Goal: Find specific page/section: Find specific page/section

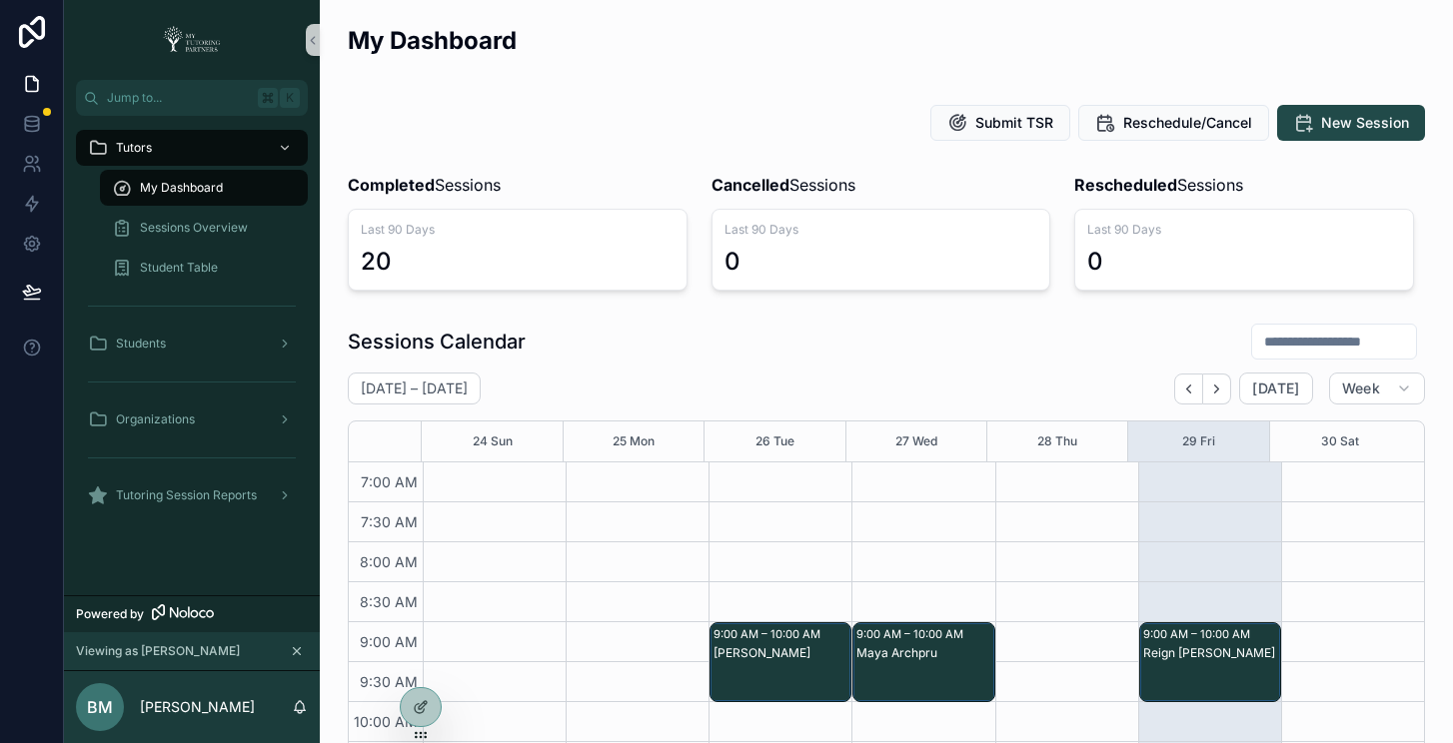
scroll to position [560, 0]
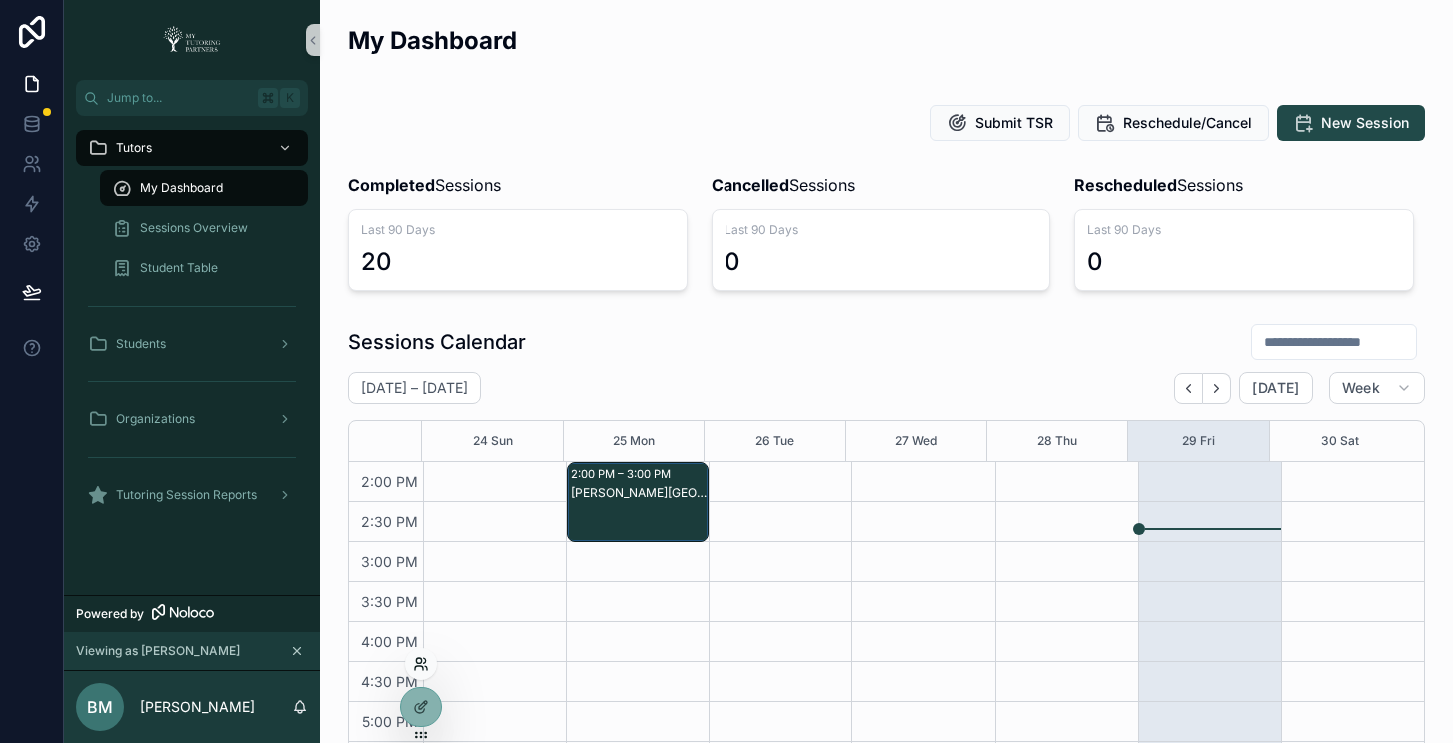
click at [425, 670] on icon at bounding box center [421, 665] width 16 height 16
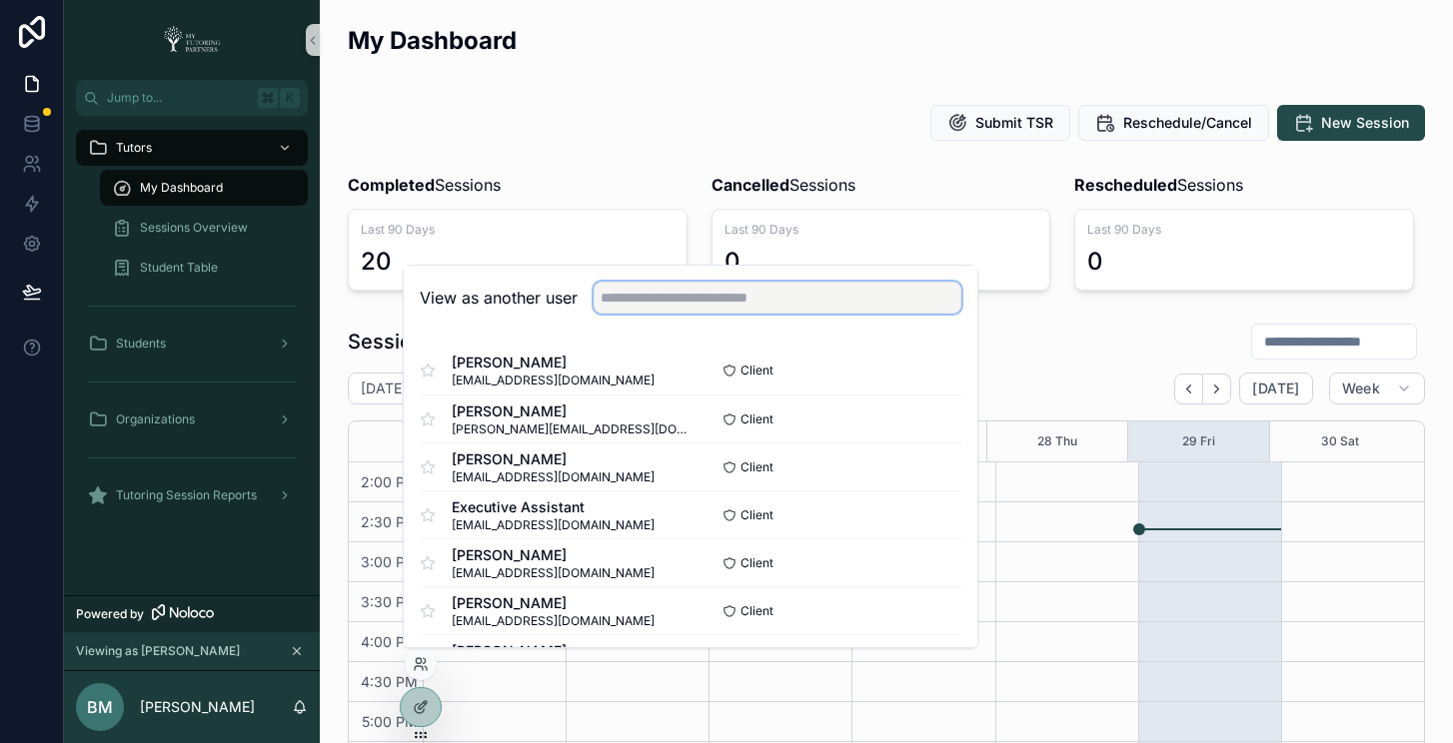
click at [753, 298] on input "text" at bounding box center [778, 298] width 368 height 32
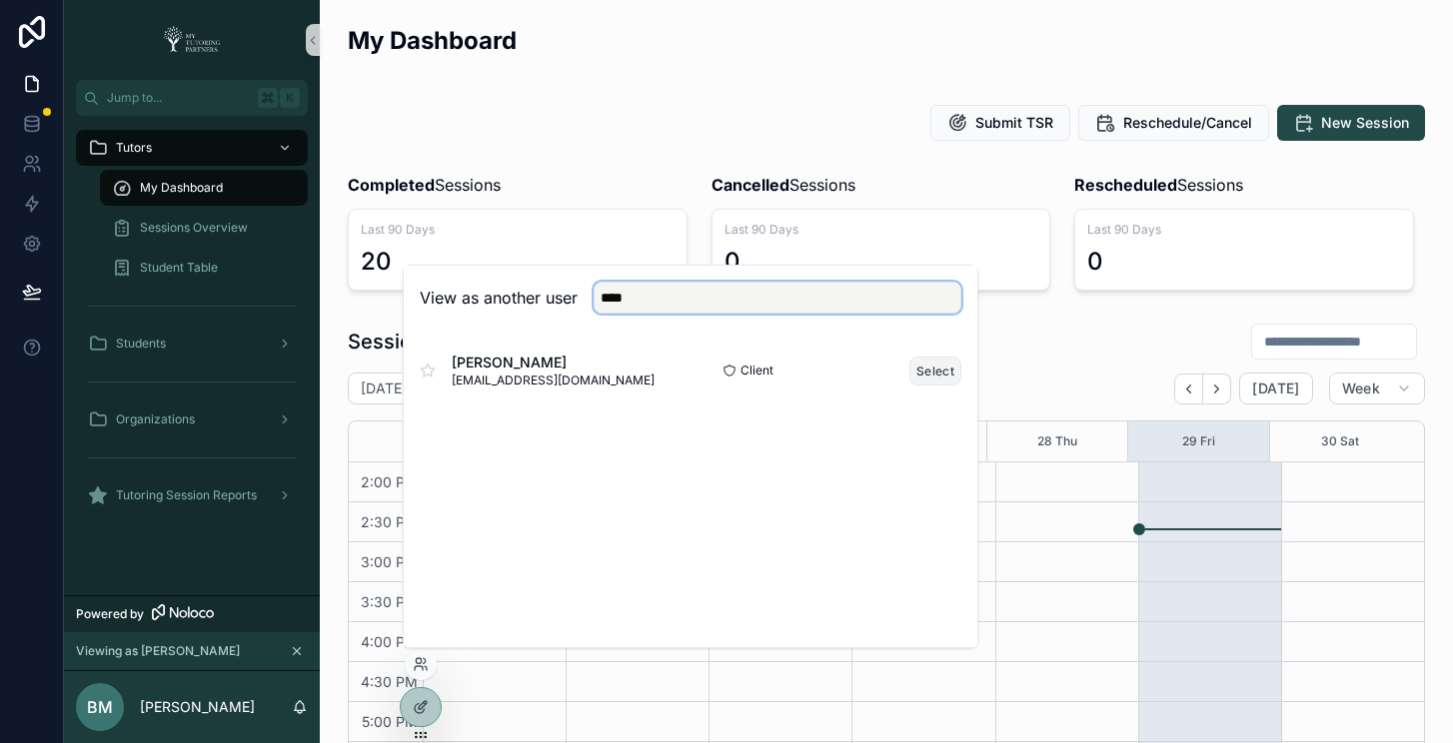
type input "****"
click at [950, 373] on button "Select" at bounding box center [935, 371] width 52 height 29
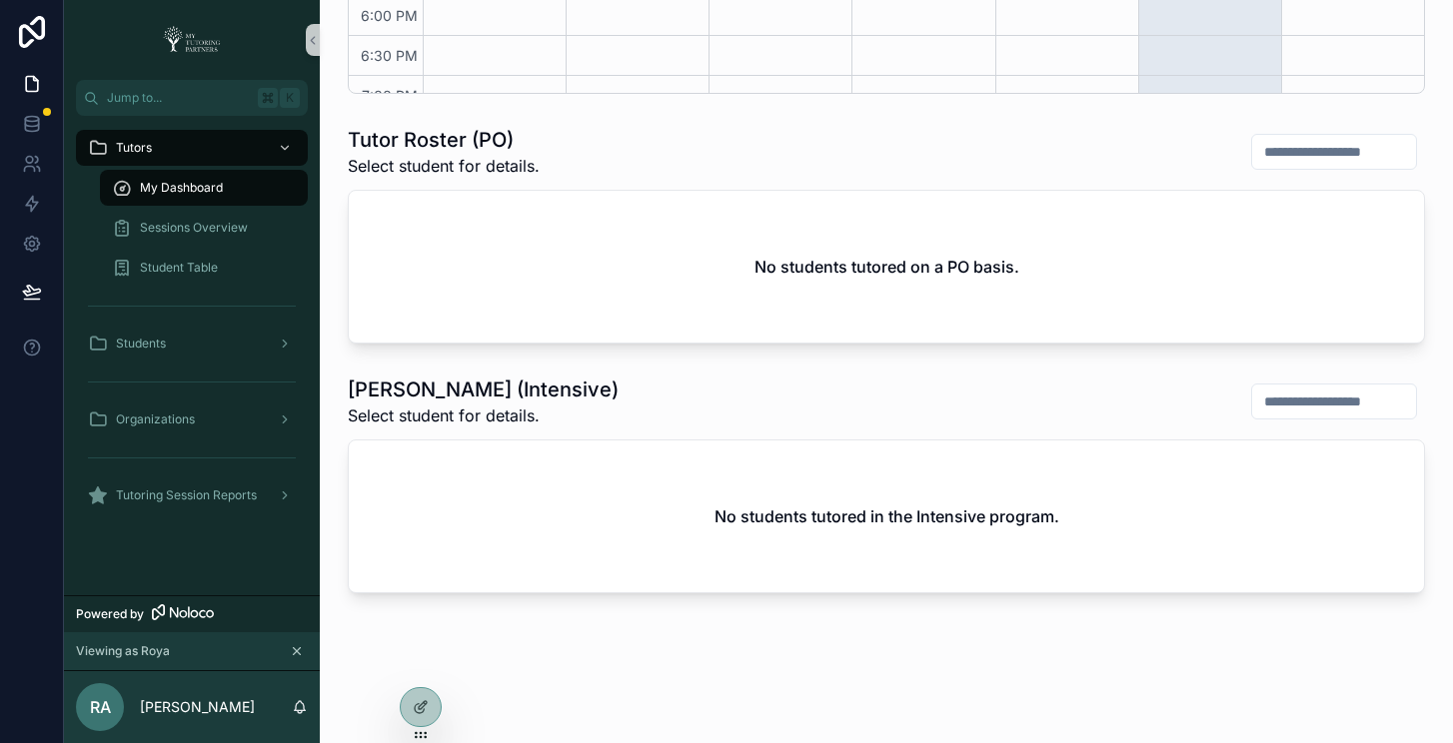
scroll to position [804, 0]
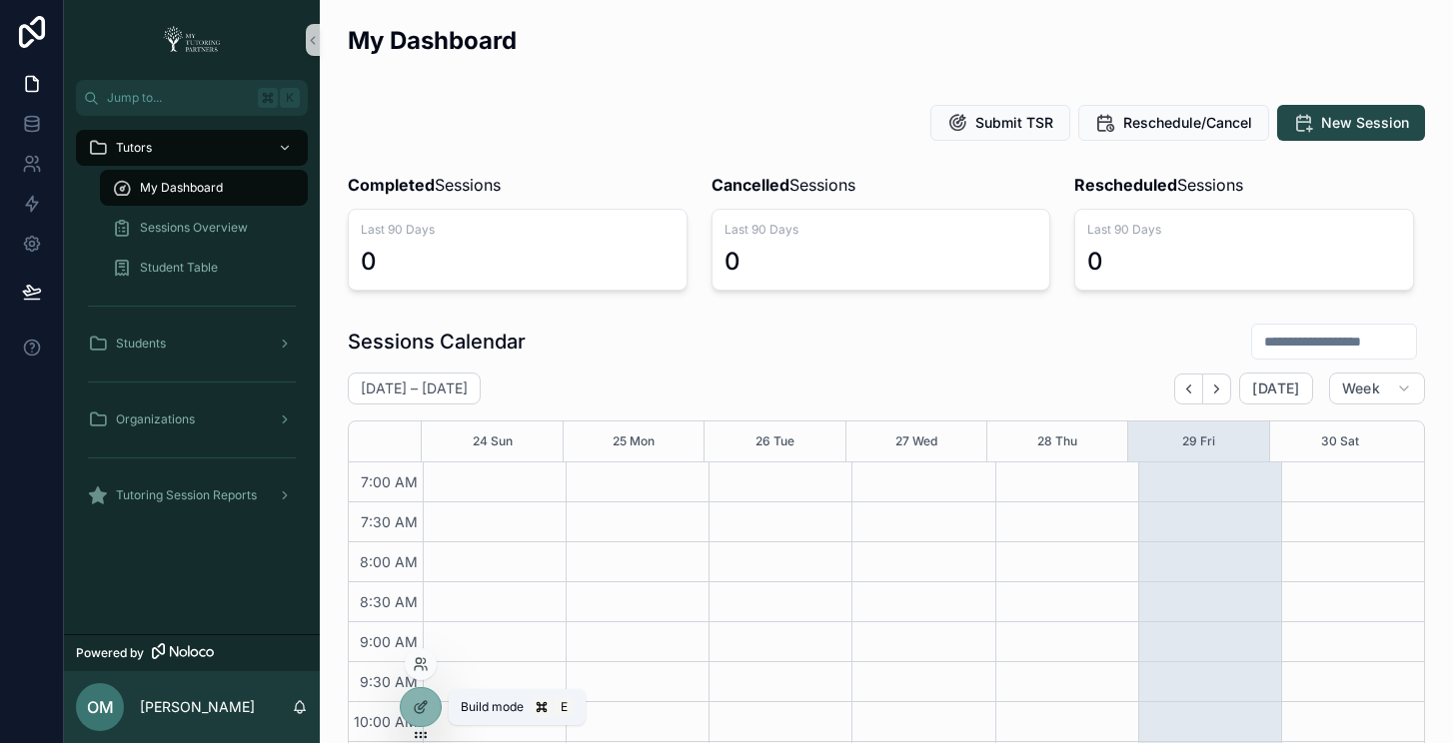
scroll to position [560, 0]
click at [416, 667] on icon at bounding box center [419, 669] width 8 height 4
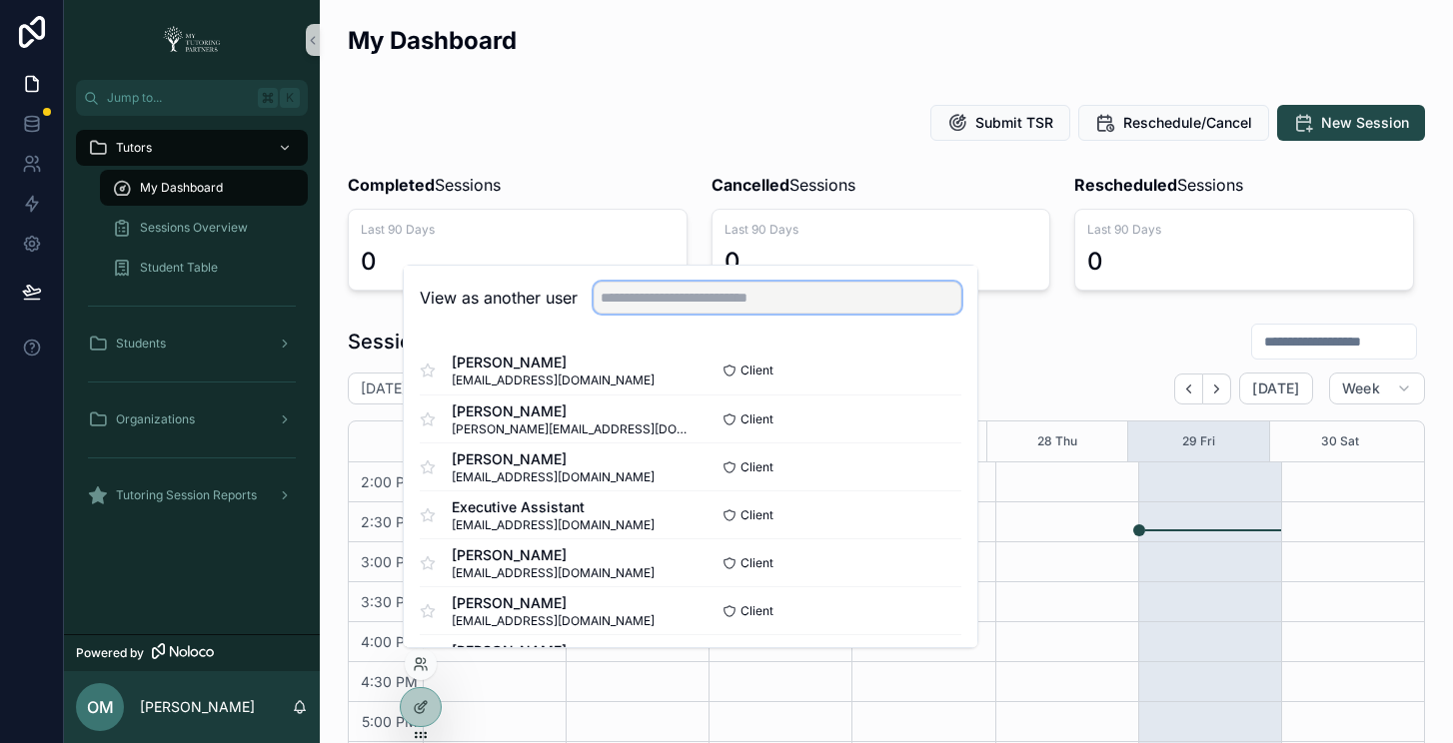
click at [698, 296] on input "text" at bounding box center [778, 298] width 368 height 32
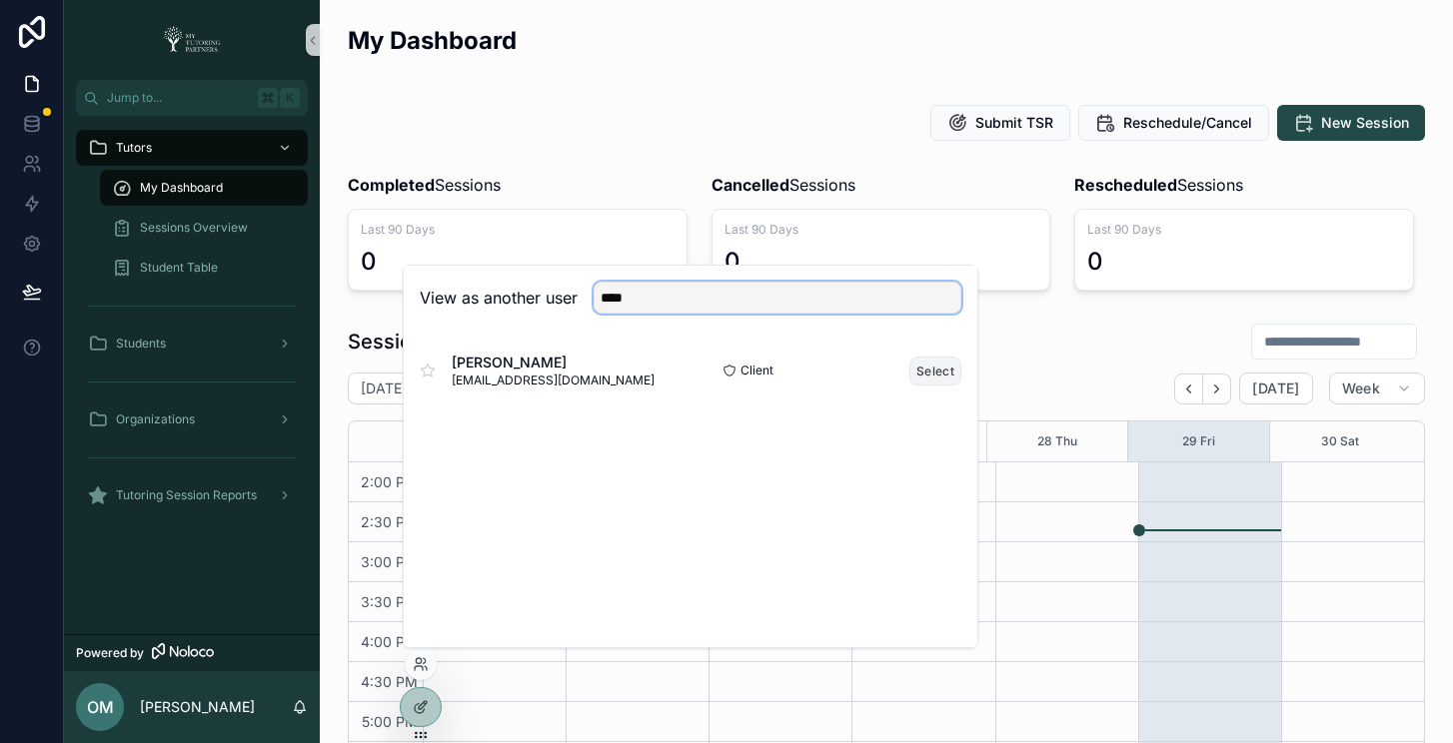
type input "****"
click at [938, 375] on button "Select" at bounding box center [935, 371] width 52 height 29
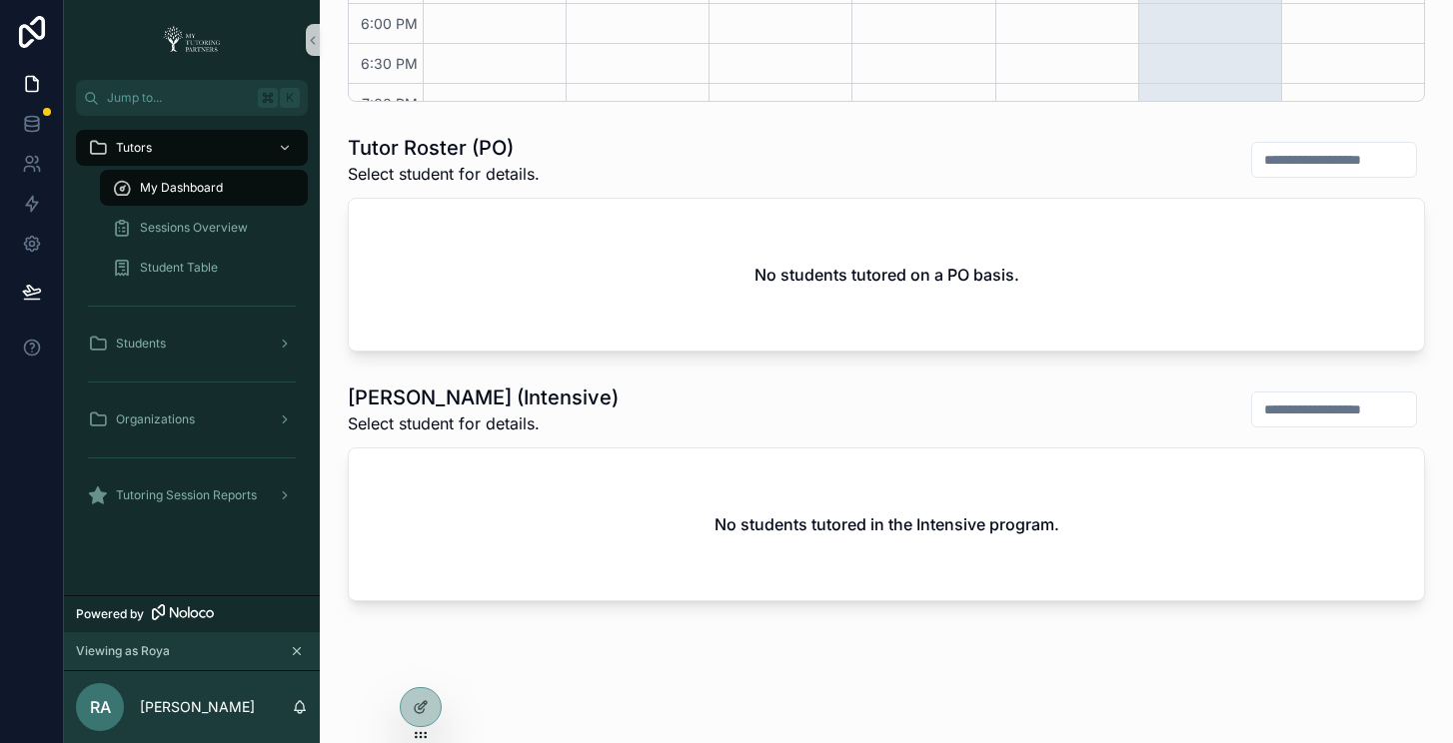
scroll to position [804, 0]
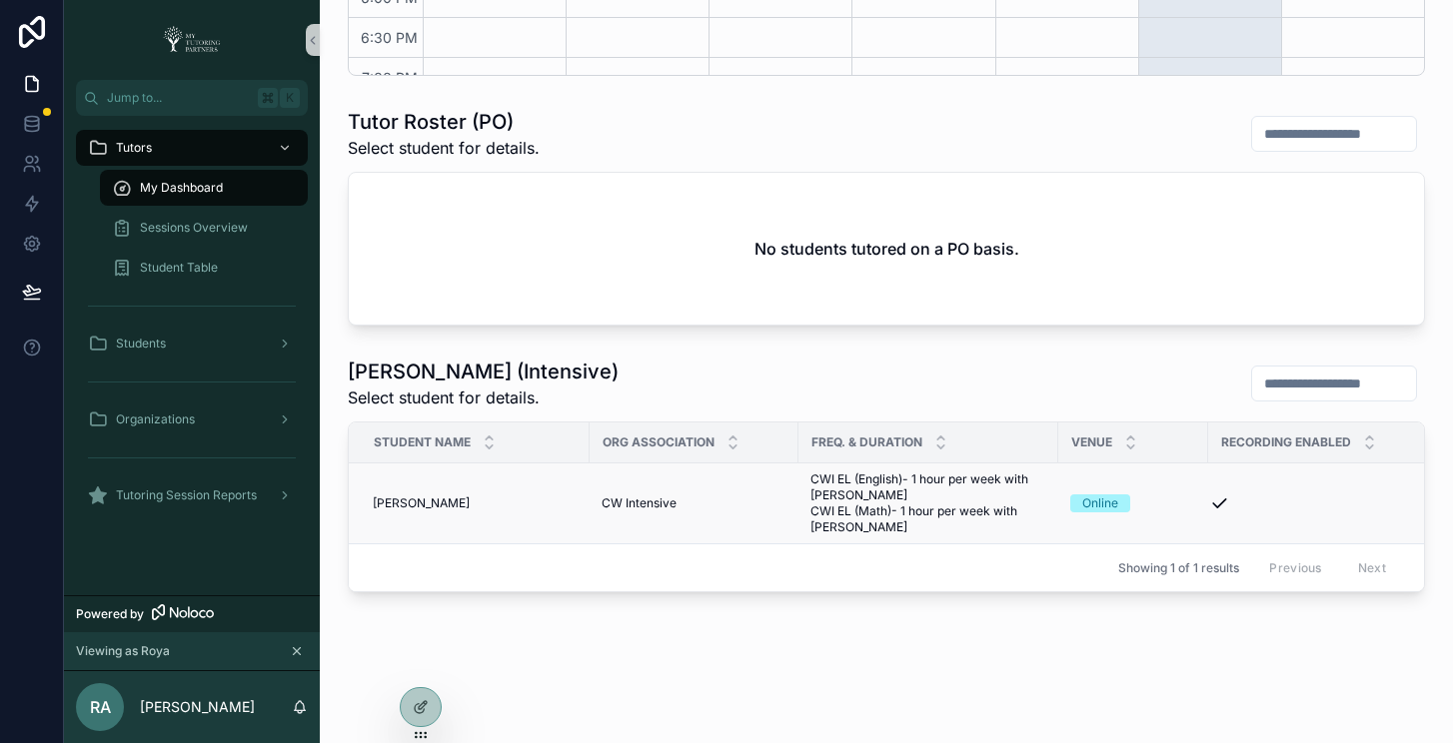
click at [411, 507] on span "Ismail Azam" at bounding box center [421, 504] width 97 height 16
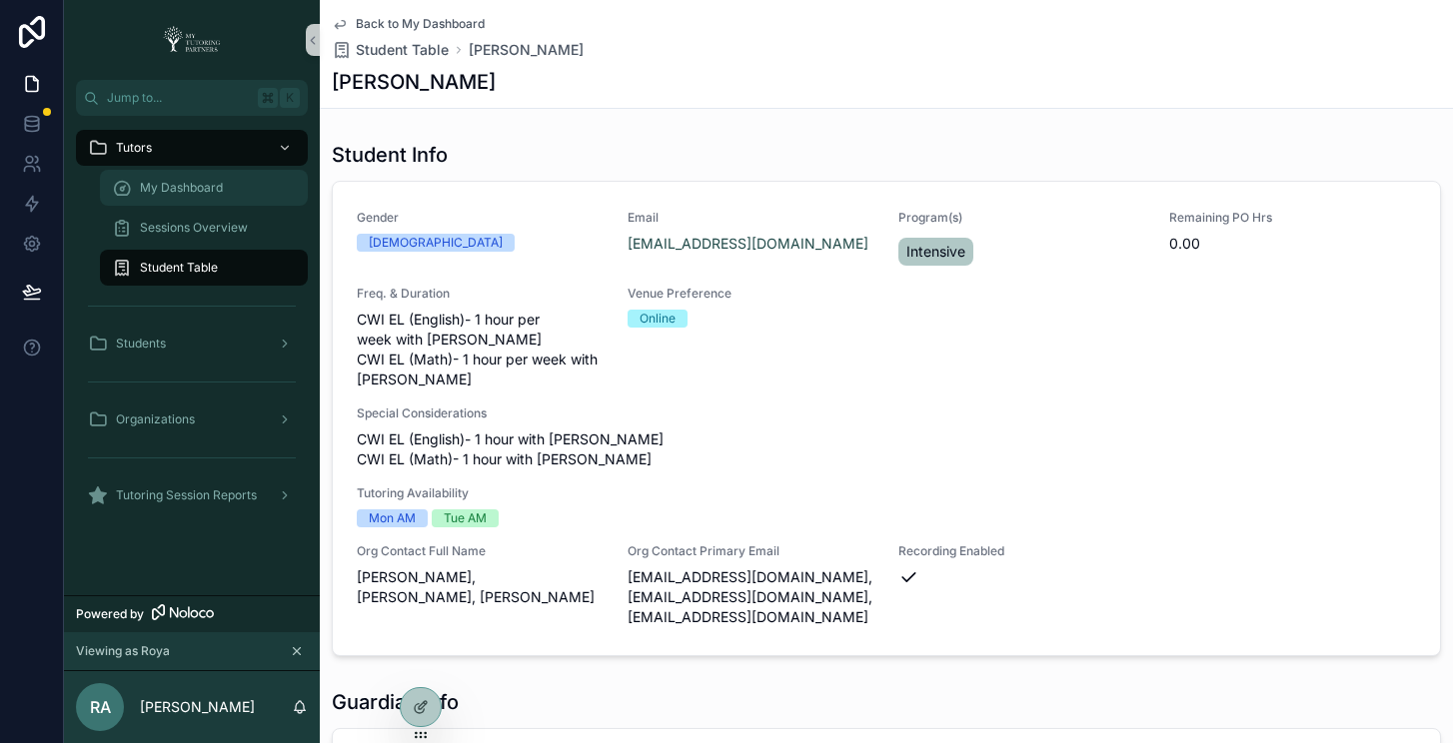
click at [211, 198] on div "My Dashboard" at bounding box center [204, 188] width 184 height 32
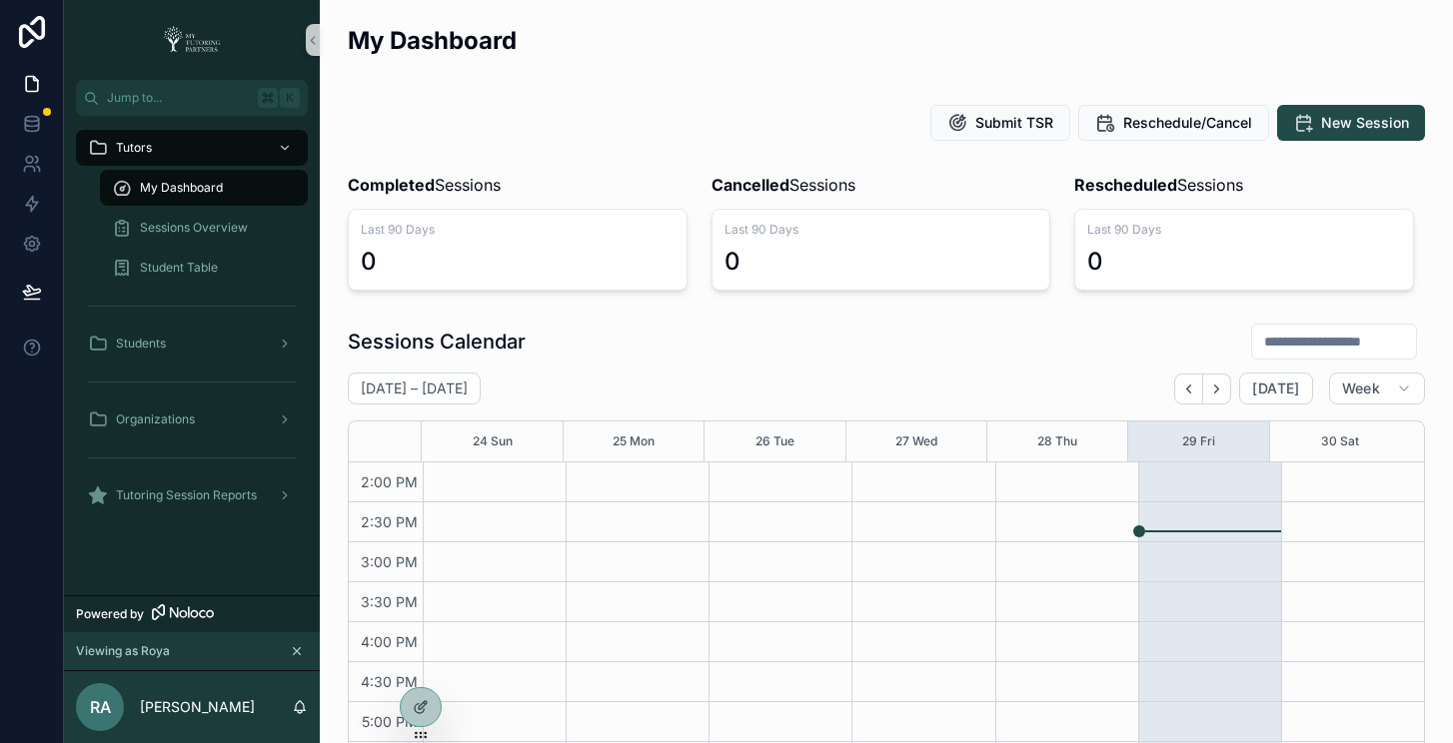
click at [748, 62] on div "My Dashboard" at bounding box center [886, 48] width 1077 height 49
